Goal: Transaction & Acquisition: Book appointment/travel/reservation

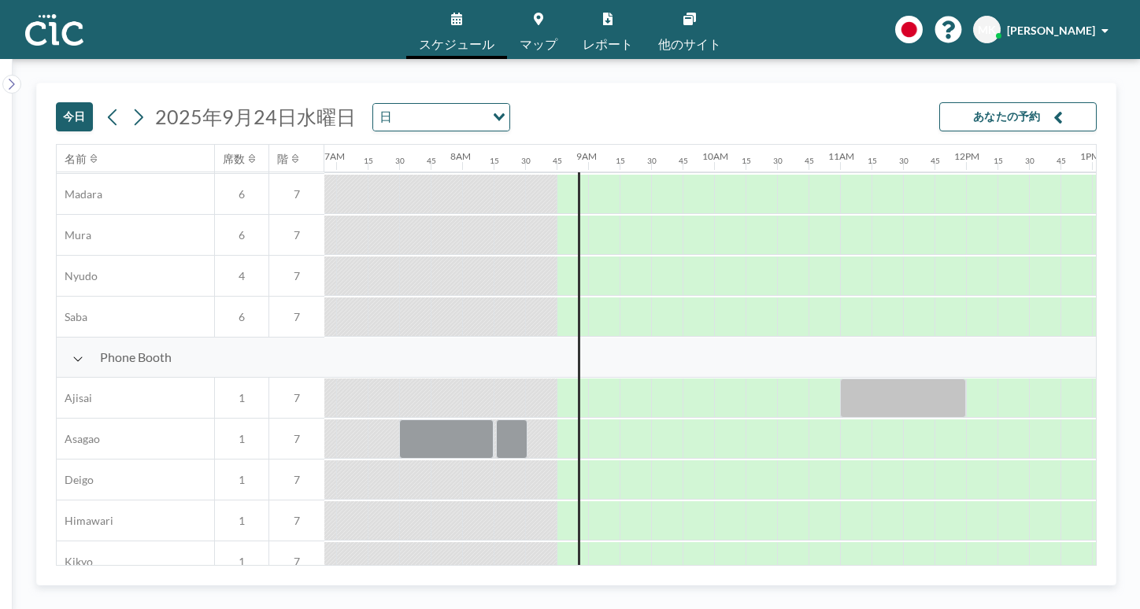
scroll to position [289, 870]
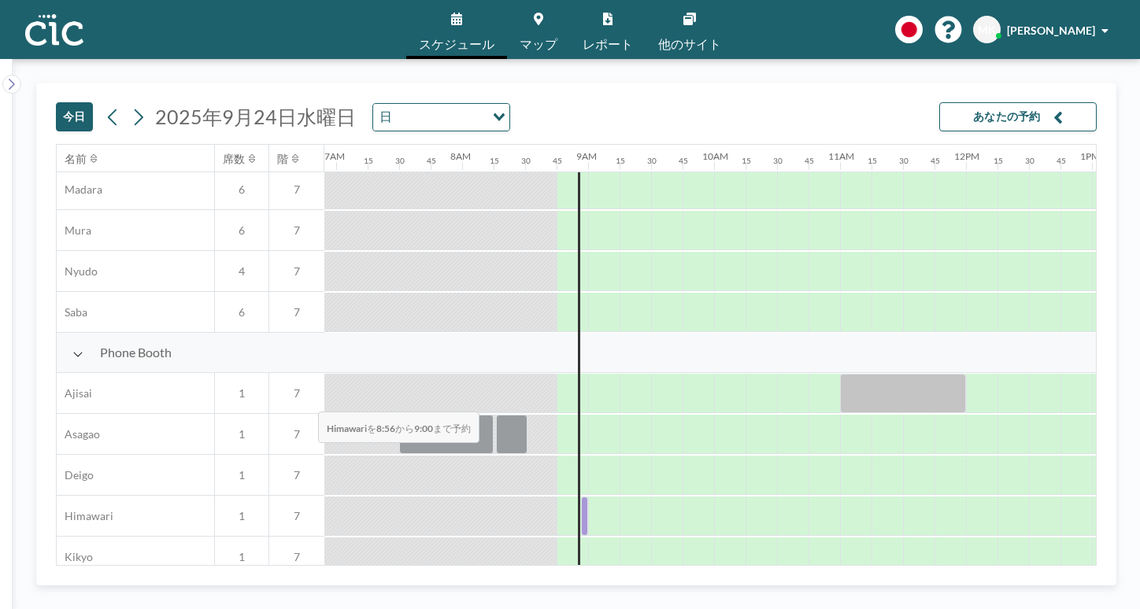
click at [581, 497] on div at bounding box center [584, 516] width 7 height 39
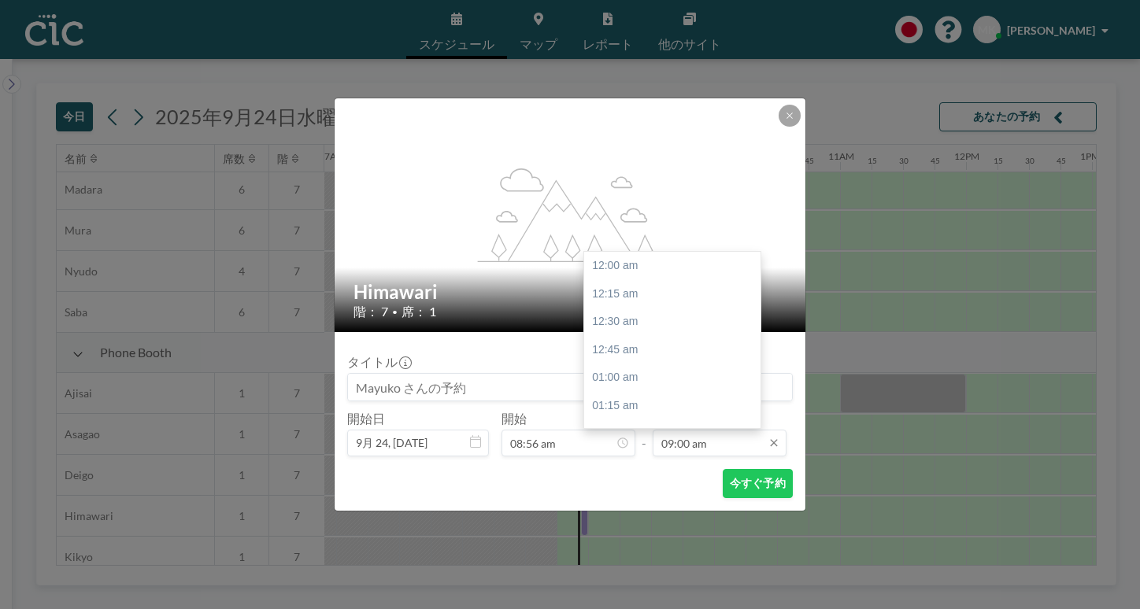
scroll to position [904, 0]
click at [709, 430] on input "09:00 am" at bounding box center [719, 443] width 134 height 27
click at [663, 439] on div "09:45 am" at bounding box center [672, 453] width 176 height 28
type input "09:45 am"
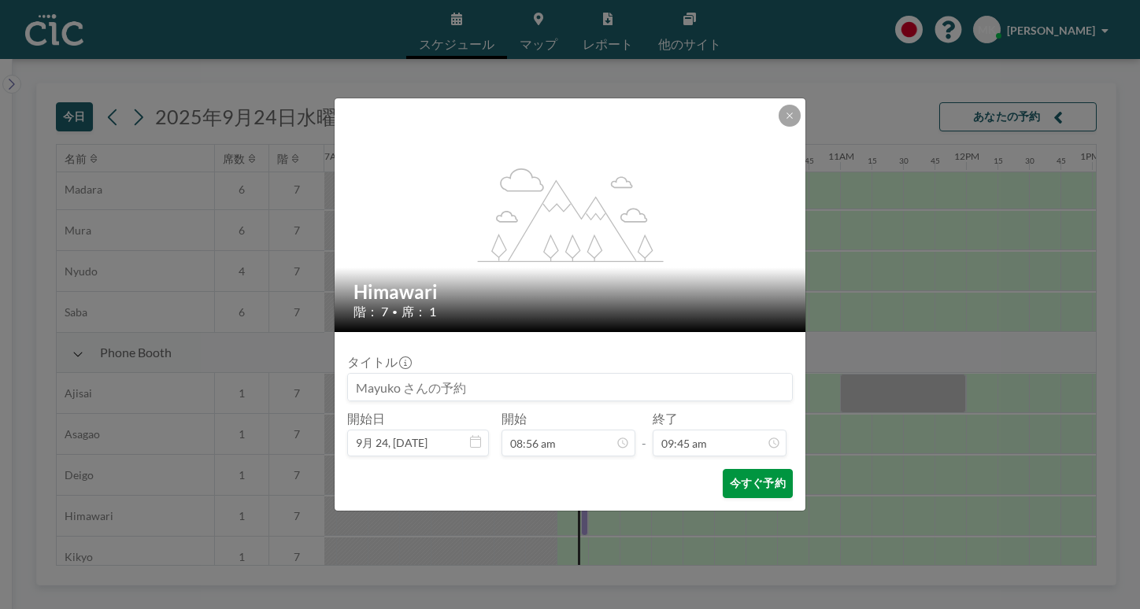
scroll to position [0, 0]
click at [722, 469] on button "今すぐ予約" at bounding box center [757, 483] width 70 height 29
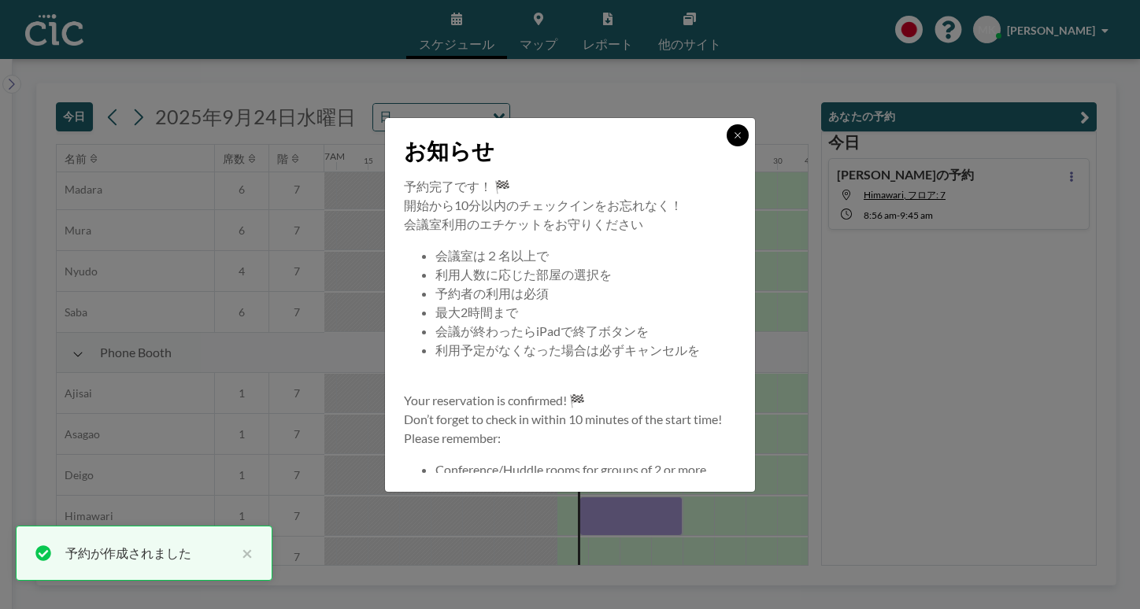
click at [726, 146] on button at bounding box center [737, 135] width 22 height 22
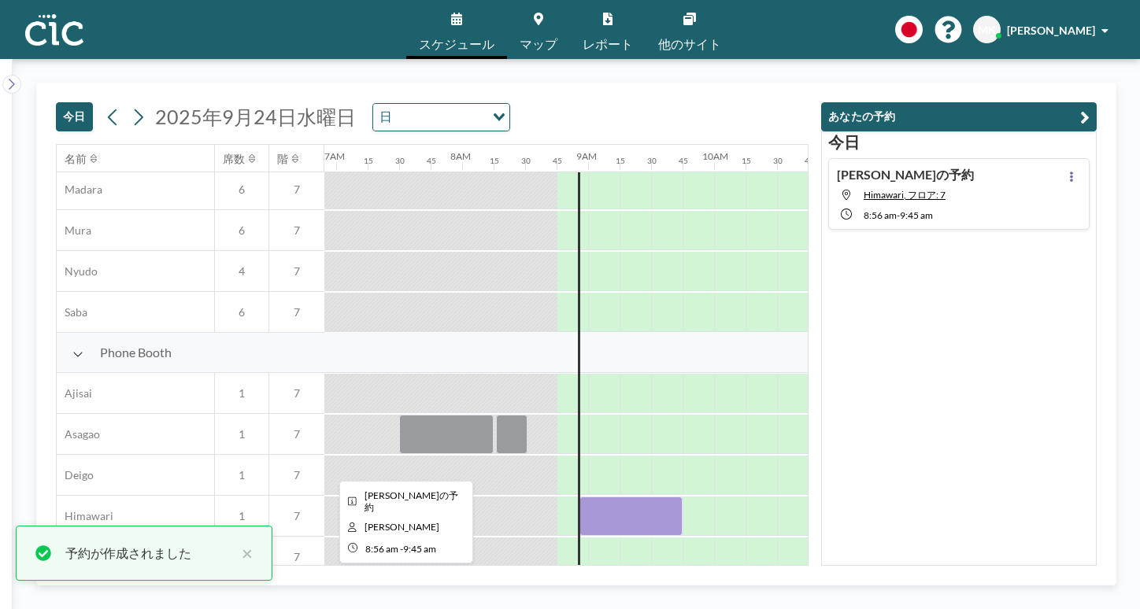
click at [579, 497] on div at bounding box center [630, 516] width 103 height 39
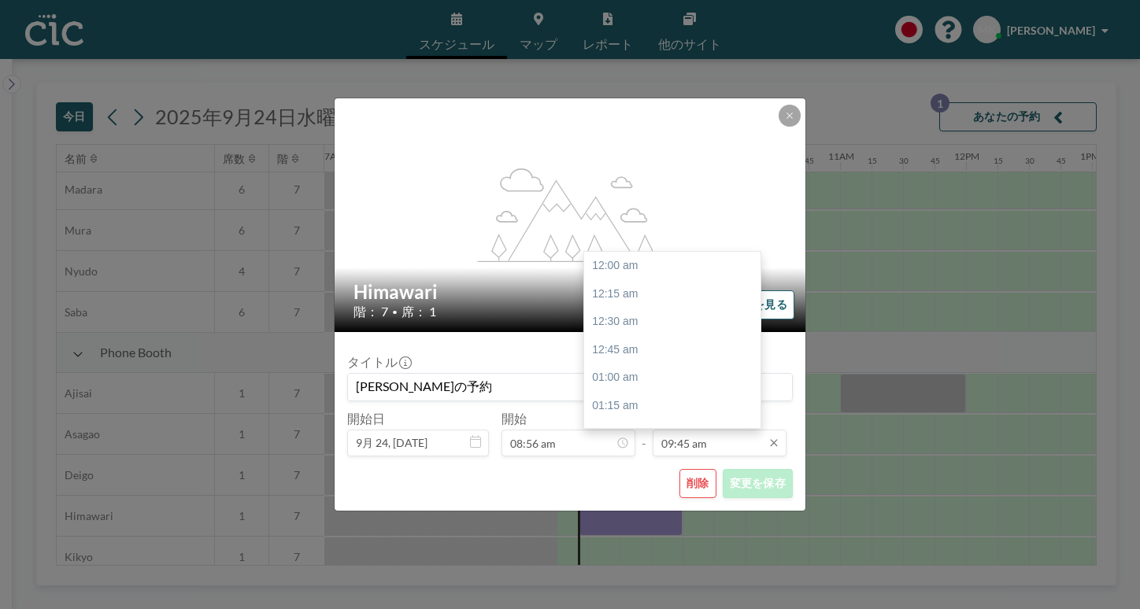
scroll to position [980, 0]
click at [700, 430] on input "09:45 am" at bounding box center [719, 443] width 134 height 27
click at [634, 393] on div "10:00 am" at bounding box center [672, 407] width 176 height 28
type input "10:00 am"
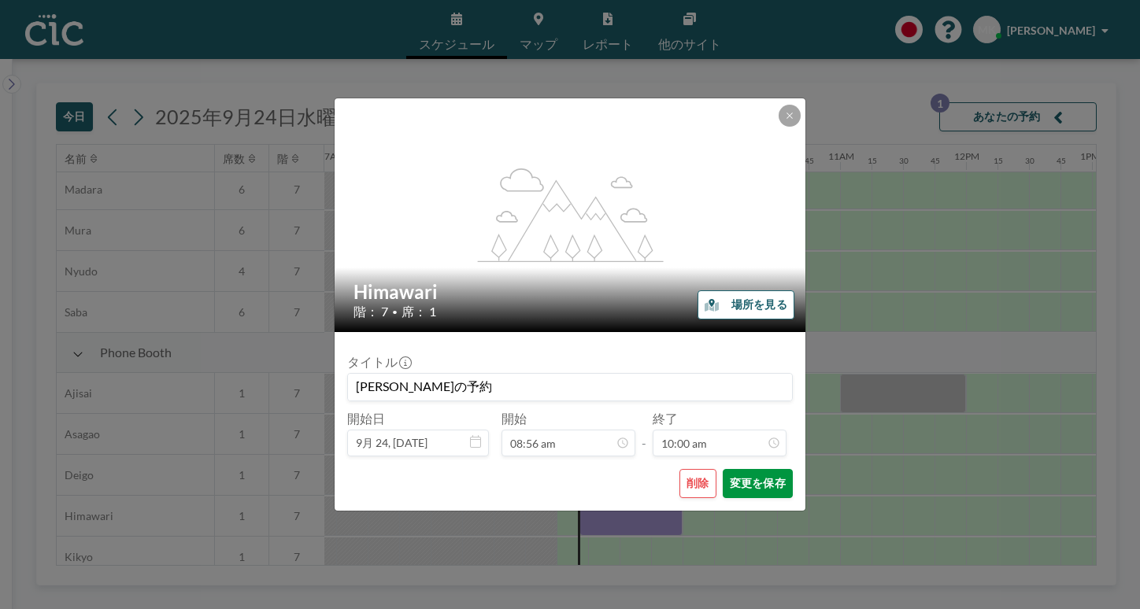
scroll to position [1005, 0]
click at [722, 469] on button "変更を保存" at bounding box center [757, 483] width 70 height 29
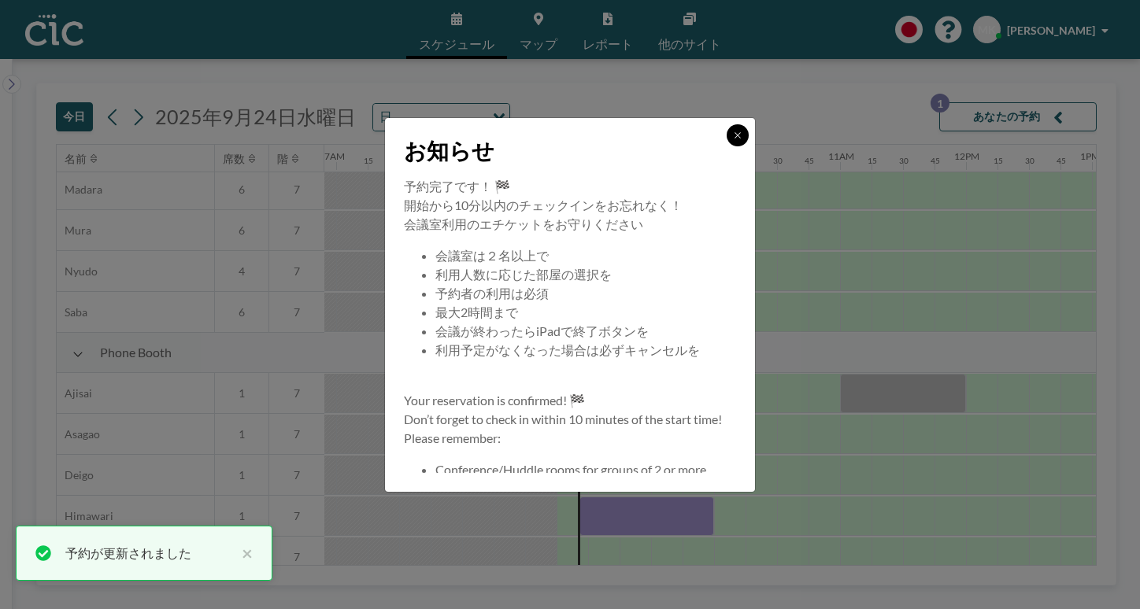
click at [726, 146] on button at bounding box center [737, 135] width 22 height 22
